Goal: Task Accomplishment & Management: Manage account settings

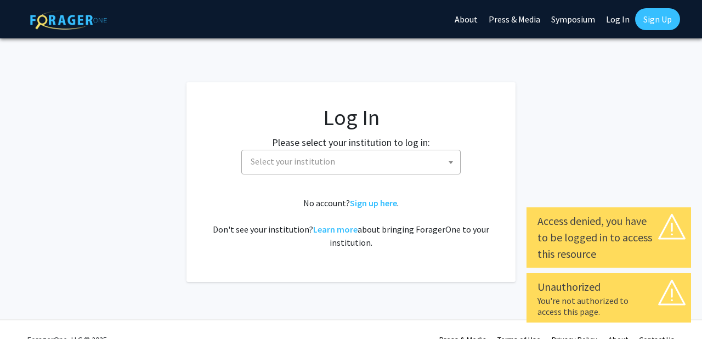
select select
click at [309, 162] on span "Select your institution" at bounding box center [292, 161] width 84 height 11
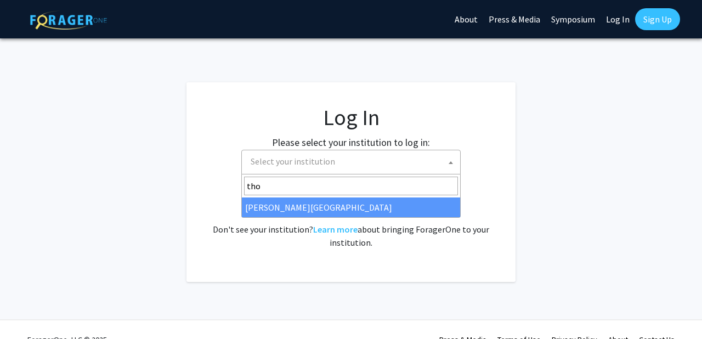
type input "tho"
select select "24"
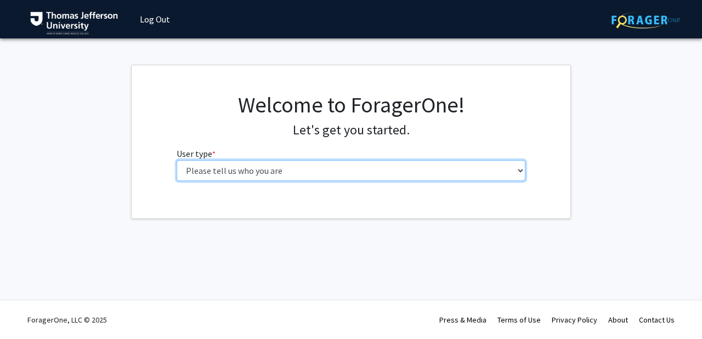
select select "5: faculty"
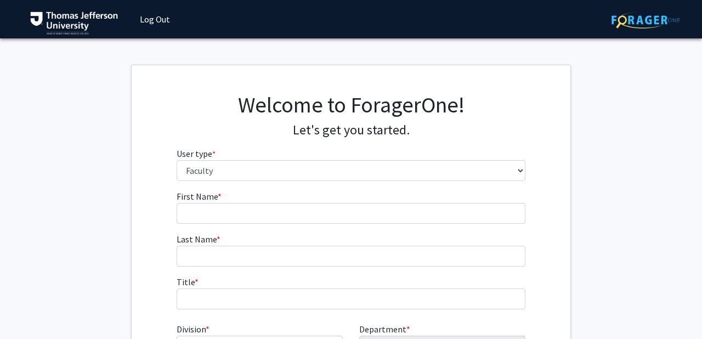
click at [161, 16] on link "Log Out" at bounding box center [154, 19] width 41 height 38
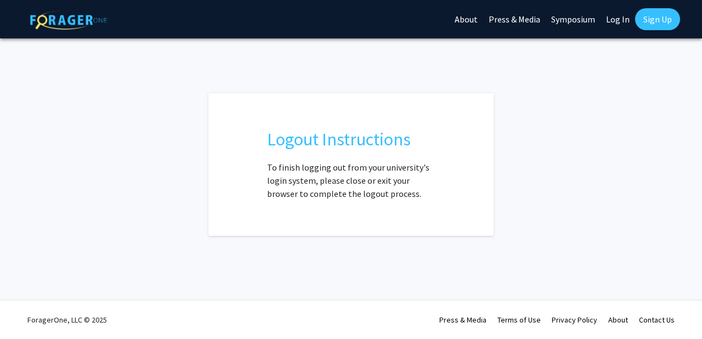
click at [564, 145] on div "Logout Instructions To finish logging out from your university's login system, …" at bounding box center [350, 164] width 603 height 143
